Goal: Navigation & Orientation: Go to known website

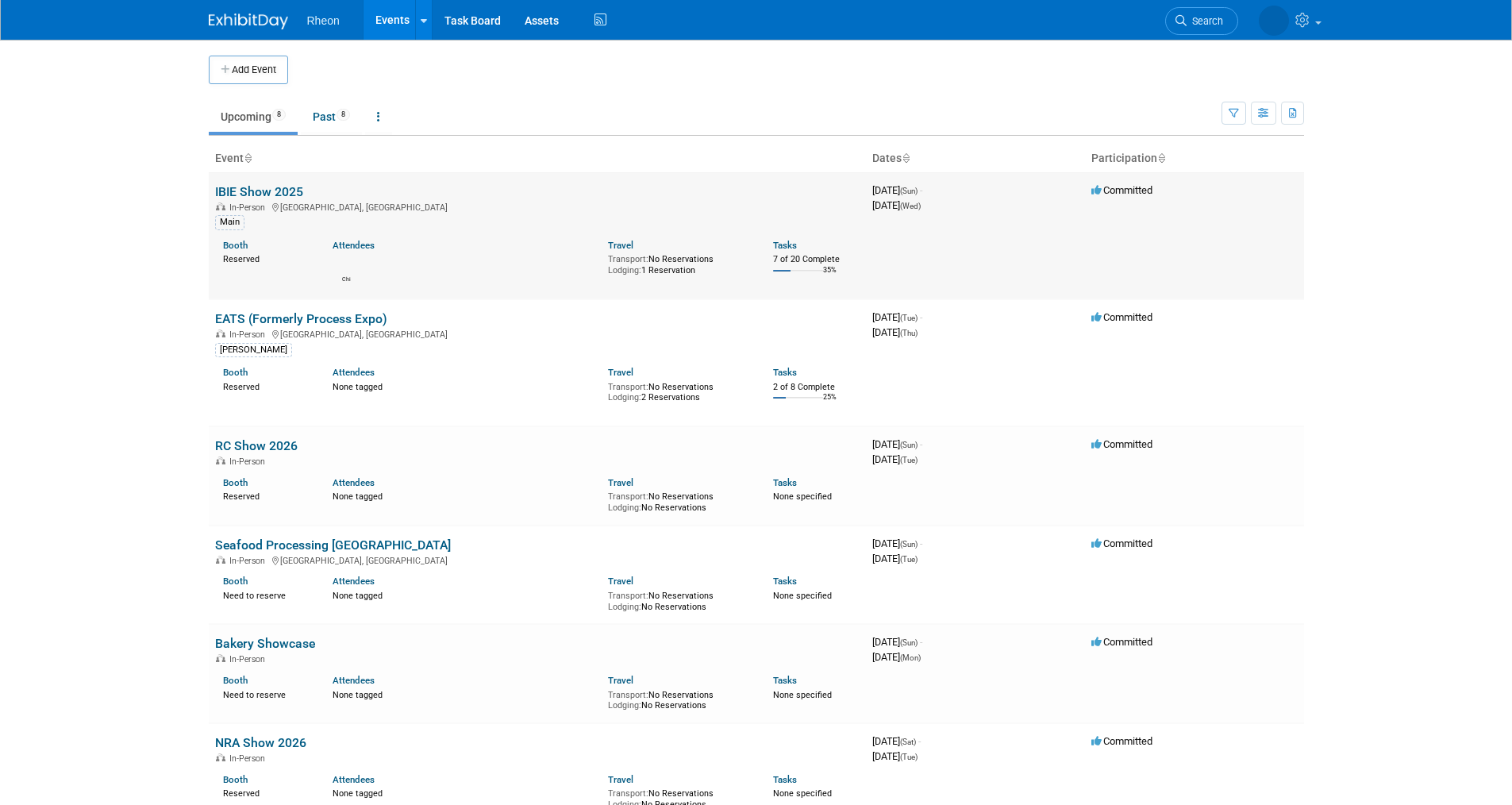
click at [306, 189] on td "IBIE Show 2025 In-Person Las Vegas, NV Main Booth Reserved Attendees Chi Travel…" at bounding box center [537, 235] width 657 height 127
click at [247, 189] on link "IBIE Show 2025" at bounding box center [259, 191] width 88 height 15
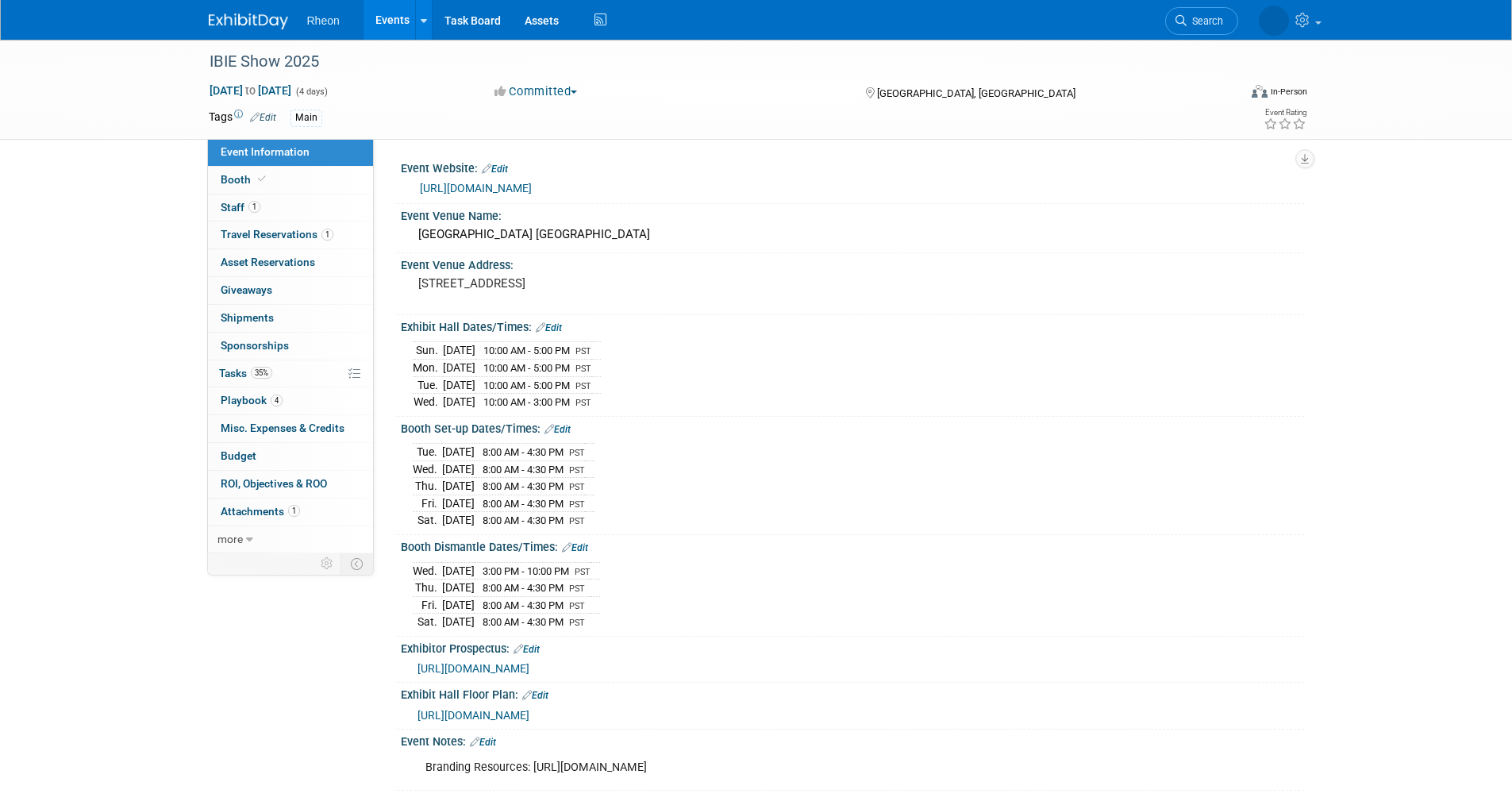
click at [526, 662] on span "[URL][DOMAIN_NAME]" at bounding box center [473, 668] width 112 height 13
